Goal: Task Accomplishment & Management: Manage account settings

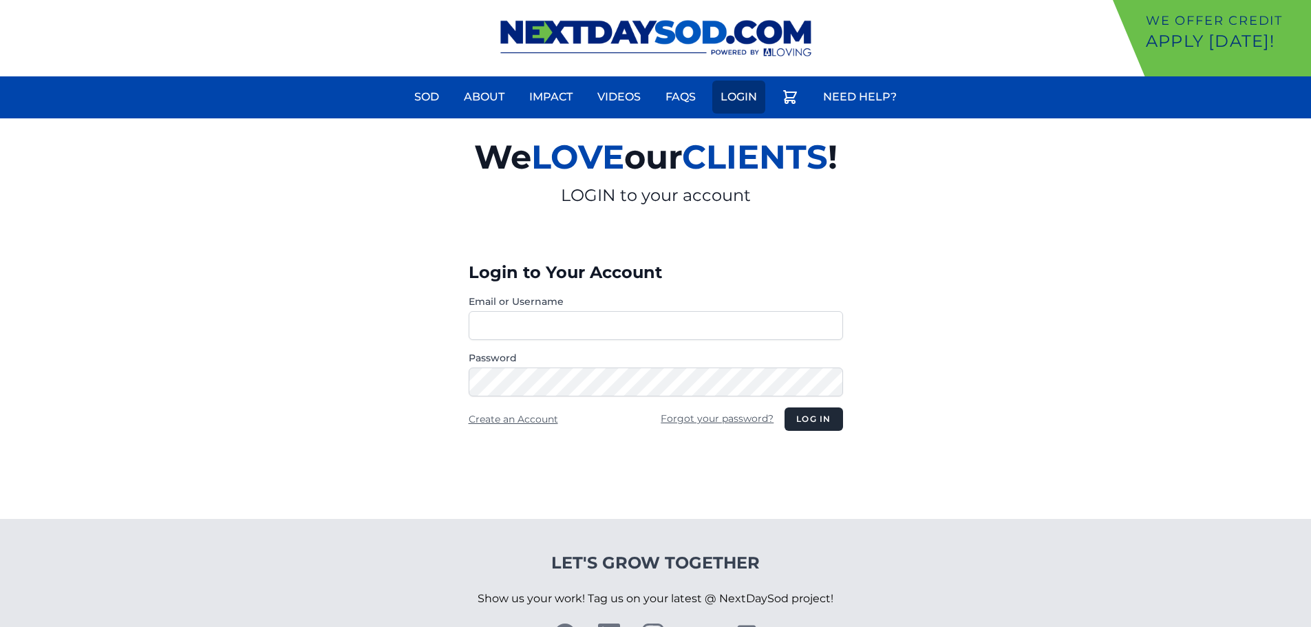
type input "**********"
click at [739, 94] on link "Login" at bounding box center [739, 97] width 53 height 33
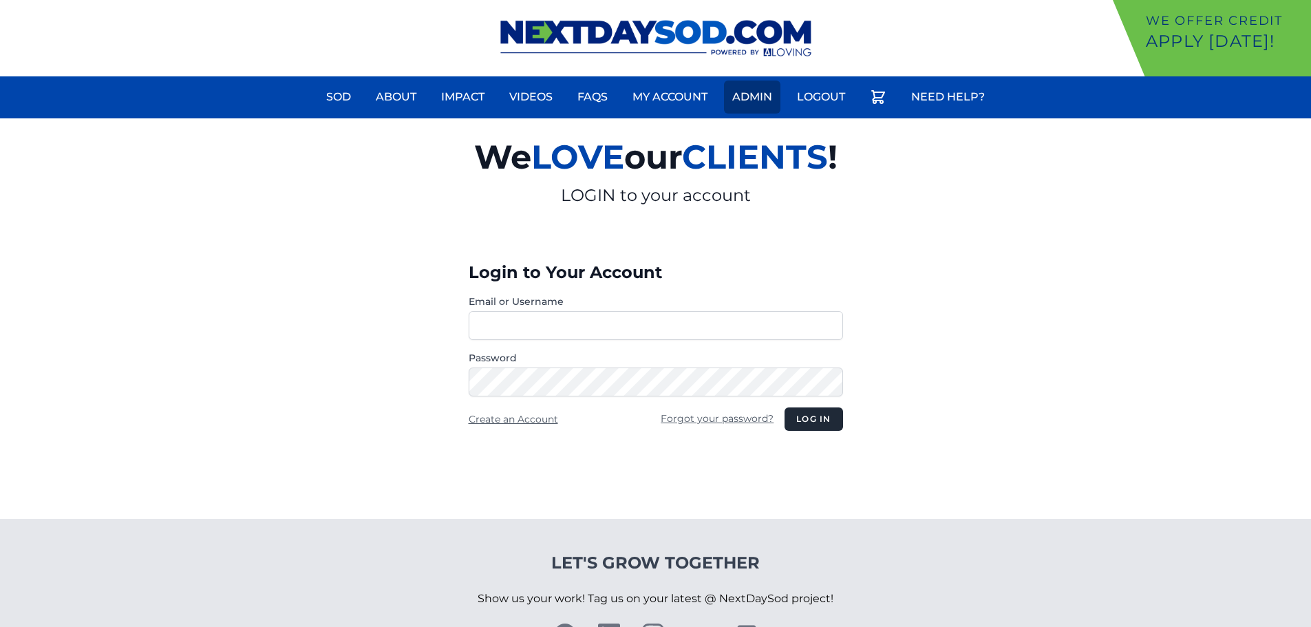
type input "**********"
click at [757, 98] on link "Admin" at bounding box center [752, 97] width 56 height 33
